Goal: Check status: Check status

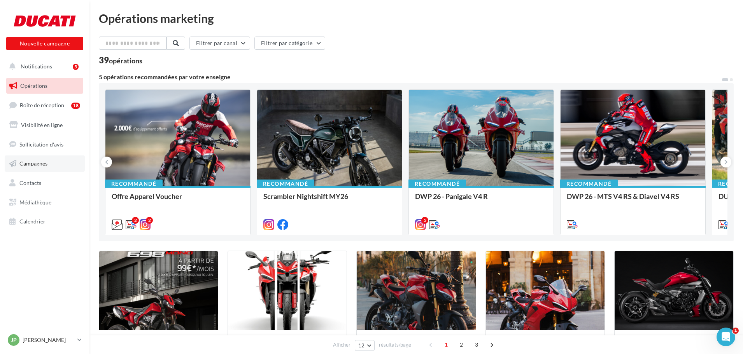
click at [37, 163] on span "Campagnes" at bounding box center [33, 163] width 28 height 7
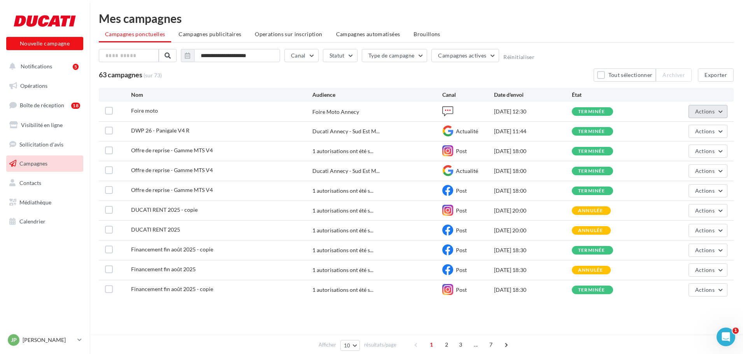
click at [720, 112] on button "Actions" at bounding box center [708, 111] width 39 height 13
click at [701, 129] on button "Voir les résultats" at bounding box center [685, 130] width 86 height 20
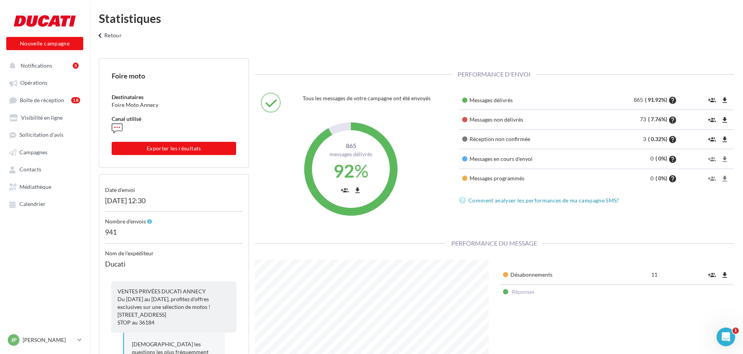
scroll to position [156, 245]
click at [72, 335] on div "JP [PERSON_NAME] [EMAIL_ADDRESS][DOMAIN_NAME]" at bounding box center [41, 341] width 67 height 12
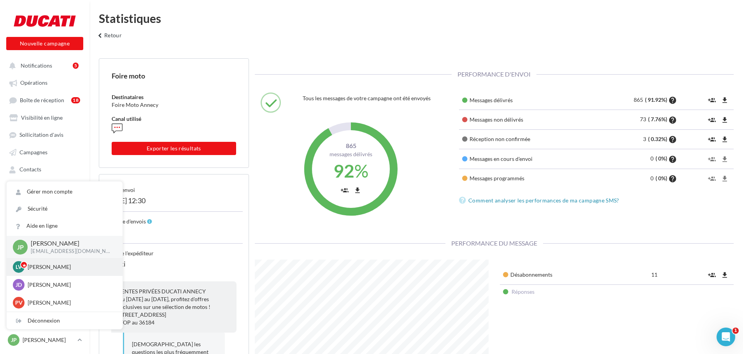
click at [69, 266] on p "[PERSON_NAME]" at bounding box center [71, 267] width 86 height 8
